Goal: Task Accomplishment & Management: Manage account settings

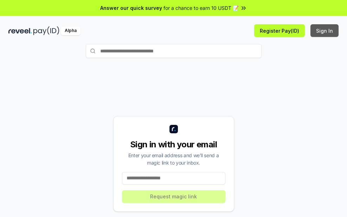
click at [322, 30] on button "Sign In" at bounding box center [325, 30] width 28 height 13
drag, startPoint x: 322, startPoint y: 30, endPoint x: 312, endPoint y: 39, distance: 13.2
click at [321, 30] on button "Sign In" at bounding box center [325, 30] width 28 height 13
click at [324, 28] on button "Sign In" at bounding box center [325, 30] width 28 height 13
click at [145, 179] on input at bounding box center [173, 178] width 103 height 13
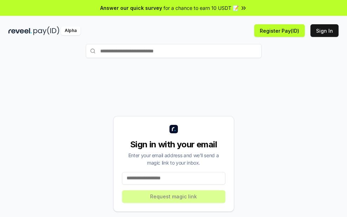
click at [158, 179] on input at bounding box center [173, 178] width 103 height 13
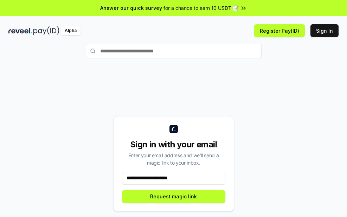
type input "**********"
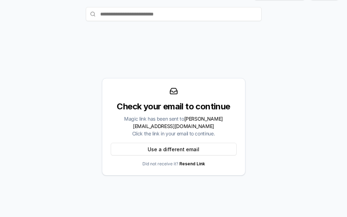
scroll to position [38, 0]
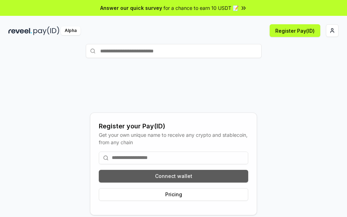
click at [184, 178] on button "Connect wallet" at bounding box center [173, 176] width 149 height 13
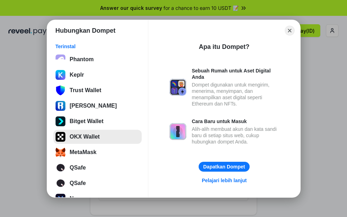
click at [81, 138] on button "OKX Wallet" at bounding box center [97, 137] width 88 height 14
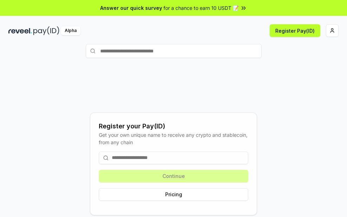
scroll to position [38, 0]
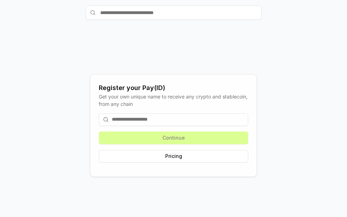
click at [138, 115] on input at bounding box center [173, 119] width 149 height 13
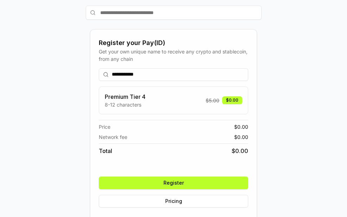
type input "**********"
click at [177, 183] on button "Register" at bounding box center [173, 183] width 149 height 13
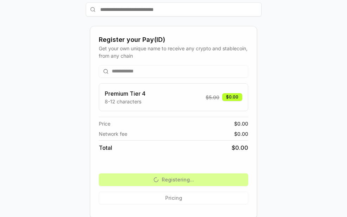
scroll to position [43, 0]
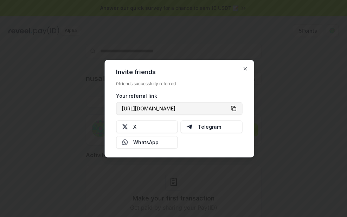
click at [238, 108] on button "[URL][DOMAIN_NAME]" at bounding box center [179, 108] width 126 height 13
click at [232, 109] on button "[URL][DOMAIN_NAME]" at bounding box center [179, 108] width 126 height 13
click at [247, 67] on icon "button" at bounding box center [245, 68] width 3 height 3
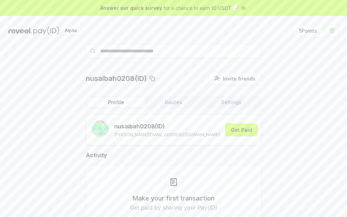
scroll to position [38, 0]
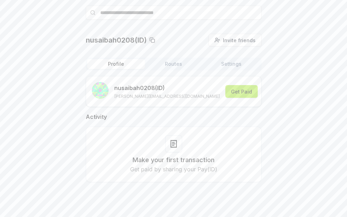
click at [239, 94] on button "Get Paid" at bounding box center [241, 91] width 32 height 13
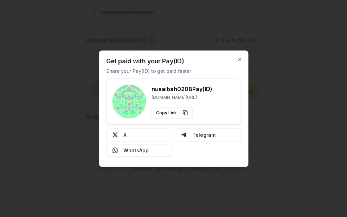
click at [238, 62] on div "Get paid with your Pay(ID) Share your Pay(ID) to get paid faster nusaibah0208 P…" at bounding box center [173, 108] width 149 height 116
click at [239, 59] on icon "button" at bounding box center [240, 59] width 6 height 6
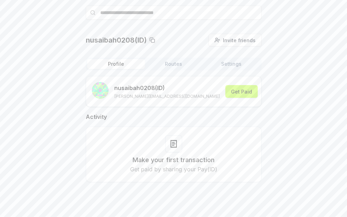
click at [175, 65] on button "Routes" at bounding box center [174, 64] width 58 height 10
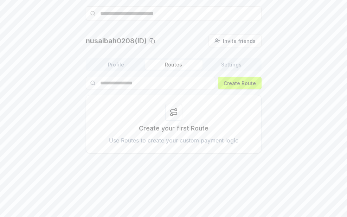
scroll to position [38, 0]
click at [125, 65] on button "Profile" at bounding box center [116, 64] width 58 height 10
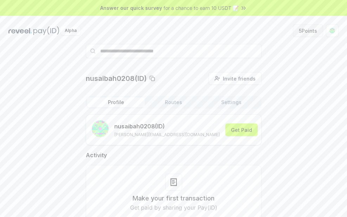
click at [306, 30] on button "5 Points" at bounding box center [308, 30] width 30 height 13
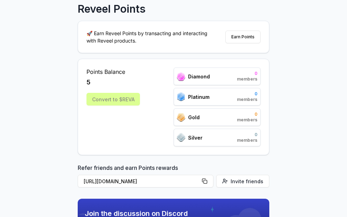
scroll to position [70, 0]
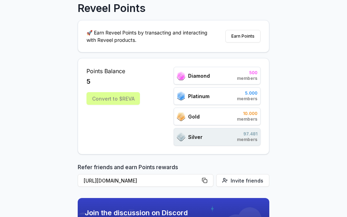
click at [116, 101] on div "Convert to $REVA" at bounding box center [113, 98] width 53 height 13
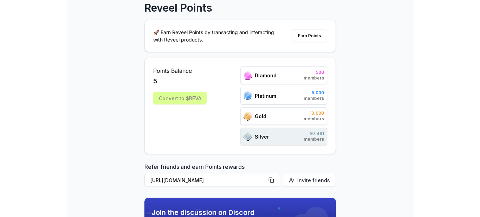
scroll to position [0, 0]
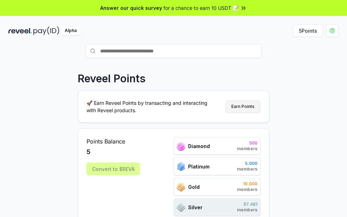
click at [234, 104] on button "Earn Points" at bounding box center [242, 106] width 35 height 13
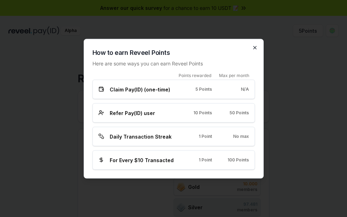
click at [254, 46] on icon "button" at bounding box center [255, 48] width 6 height 6
